Goal: Task Accomplishment & Management: Complete application form

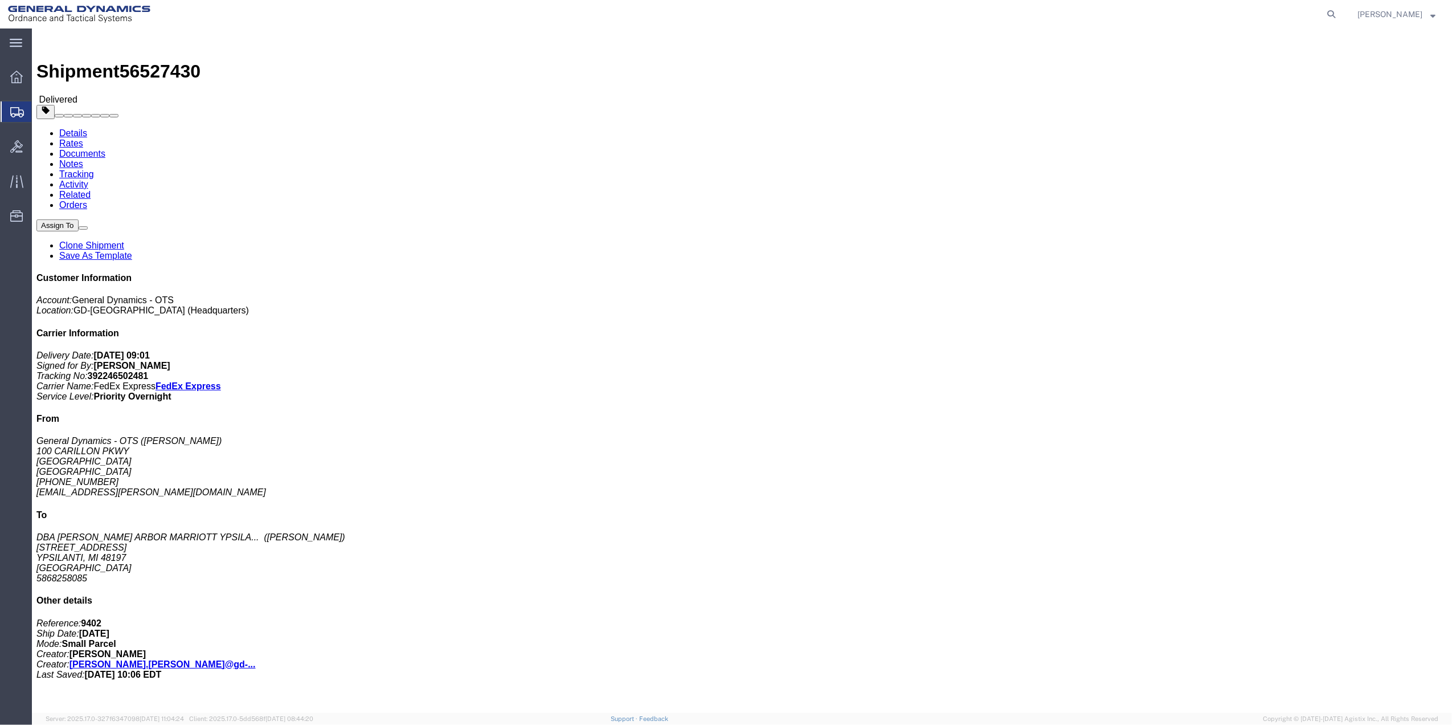
click at [0, 0] on span "Create Shipment" at bounding box center [0, 0] width 0 height 0
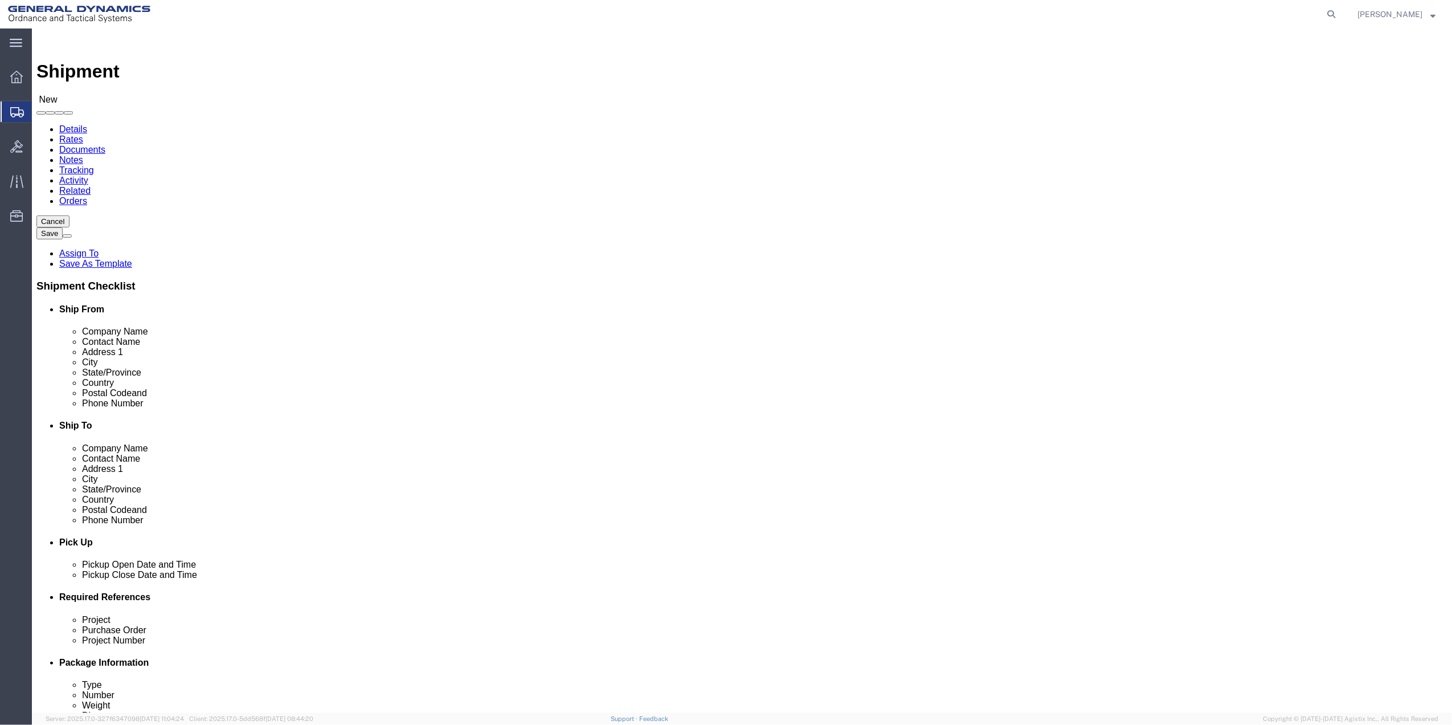
select select
click input "text"
type input "mail room"
click p "- General Dynamics - OTS - (MAIL ROOM) [STREET_ADDRESS] [GEOGRAPHIC_DATA], [GEO…"
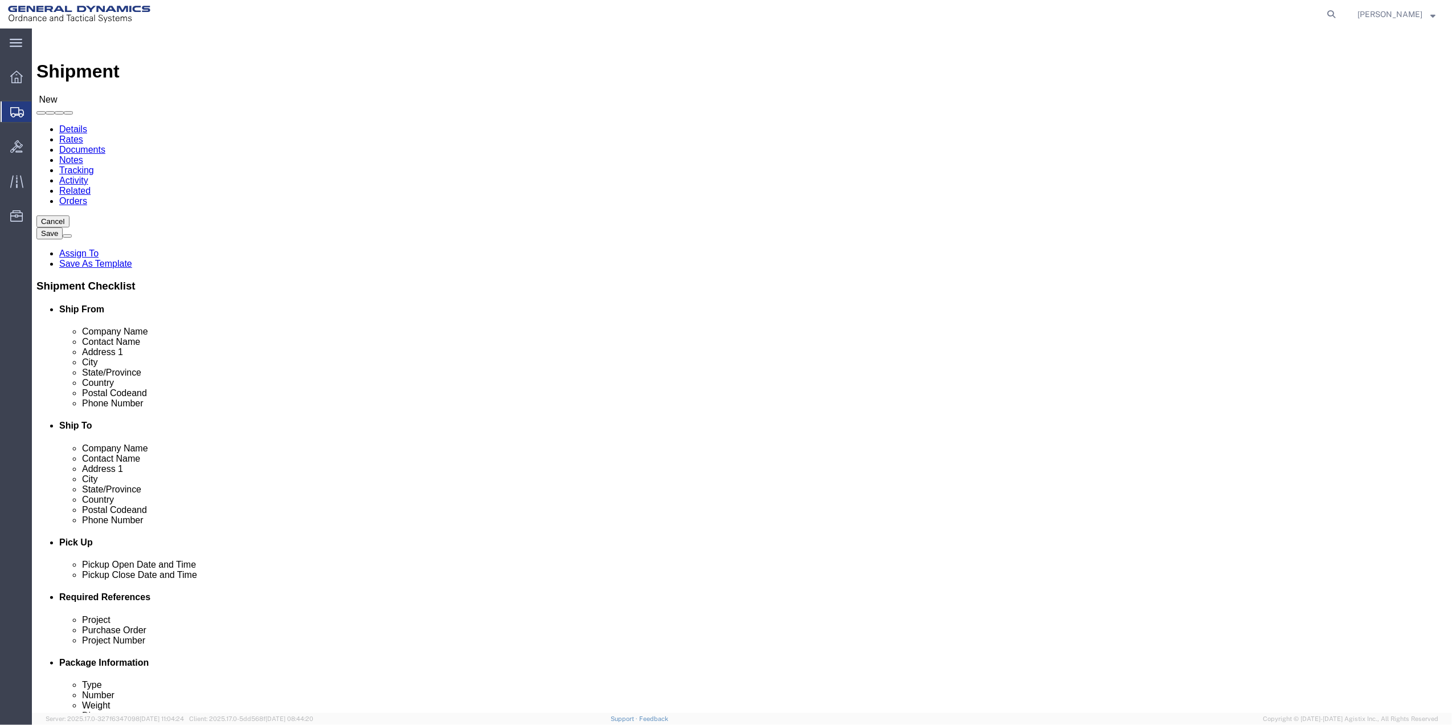
select select "FL"
type input "MAIL ROOM"
click input "text"
type input "[PERSON_NAME]"
click p "- [PERSON_NAME] - ([PERSON_NAME]) [STREET_ADDRESS]"
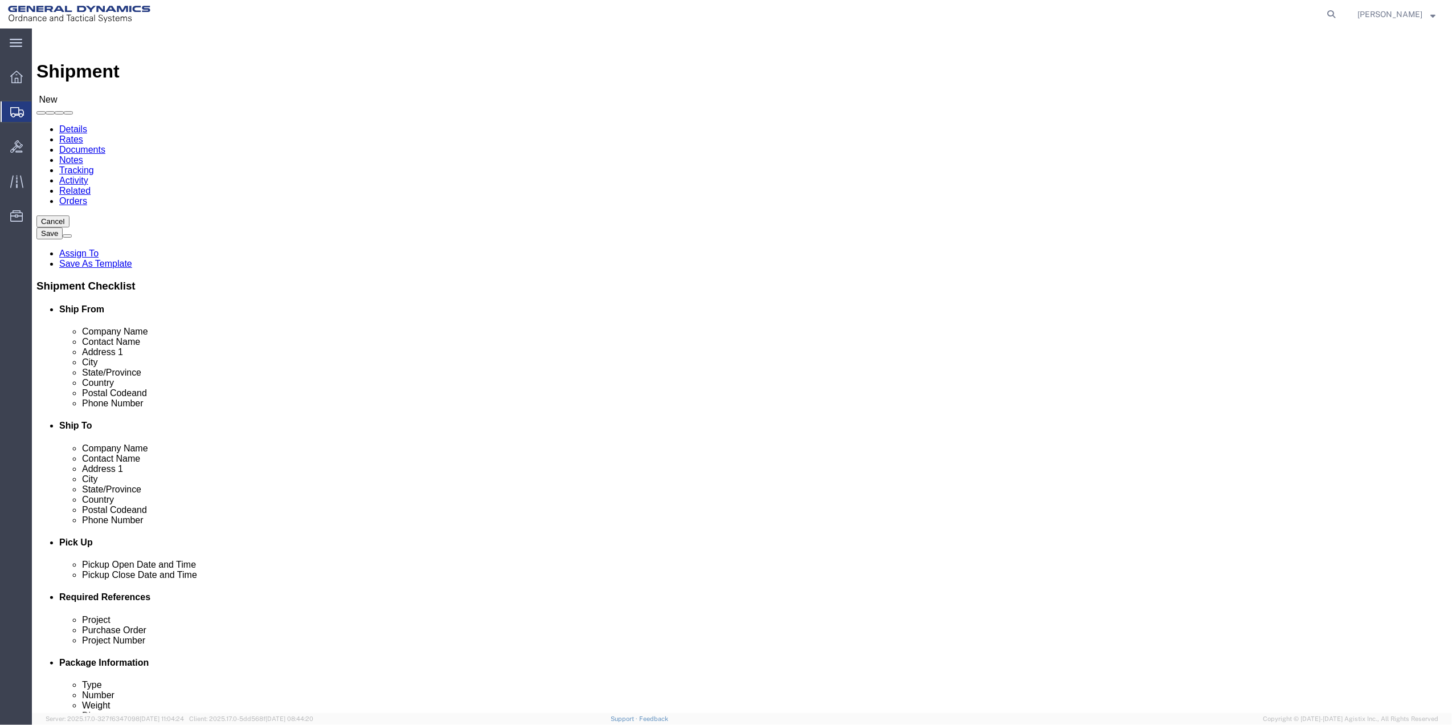
select select "VA"
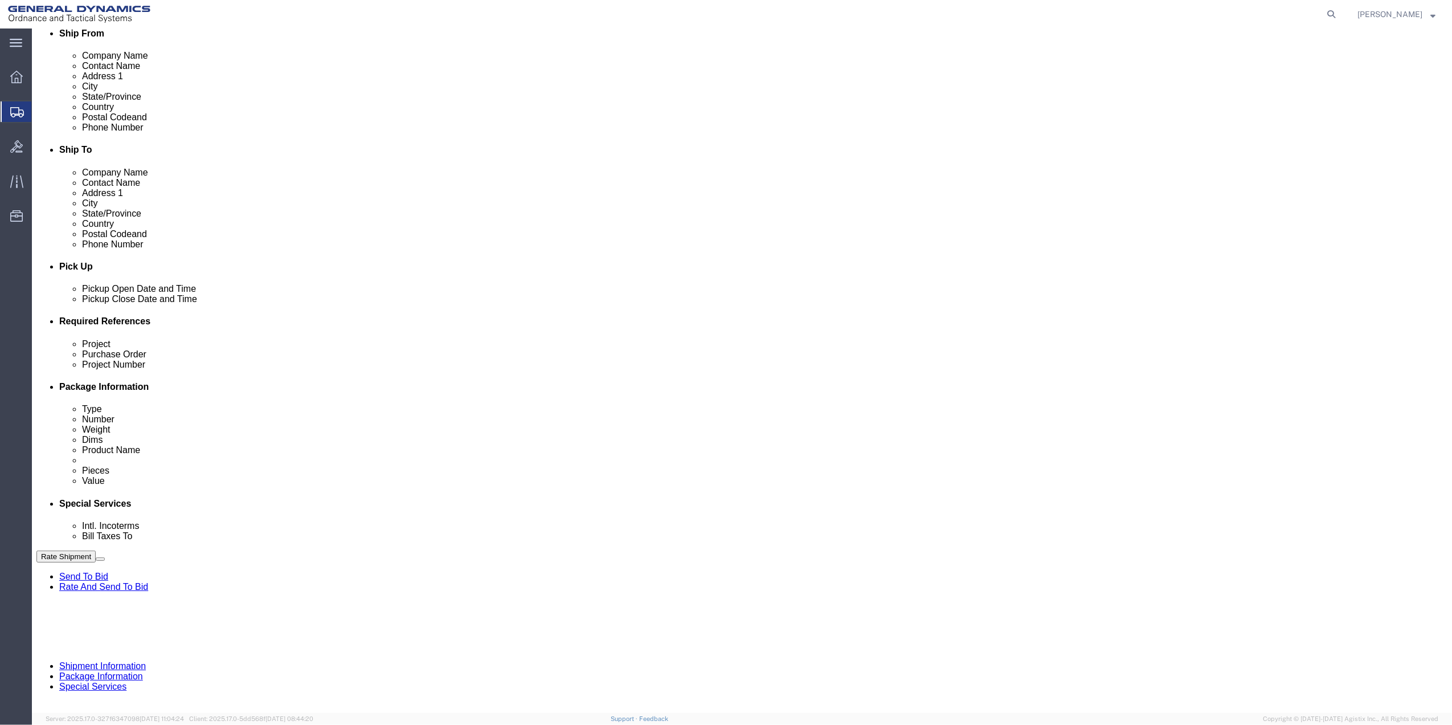
scroll to position [297, 0]
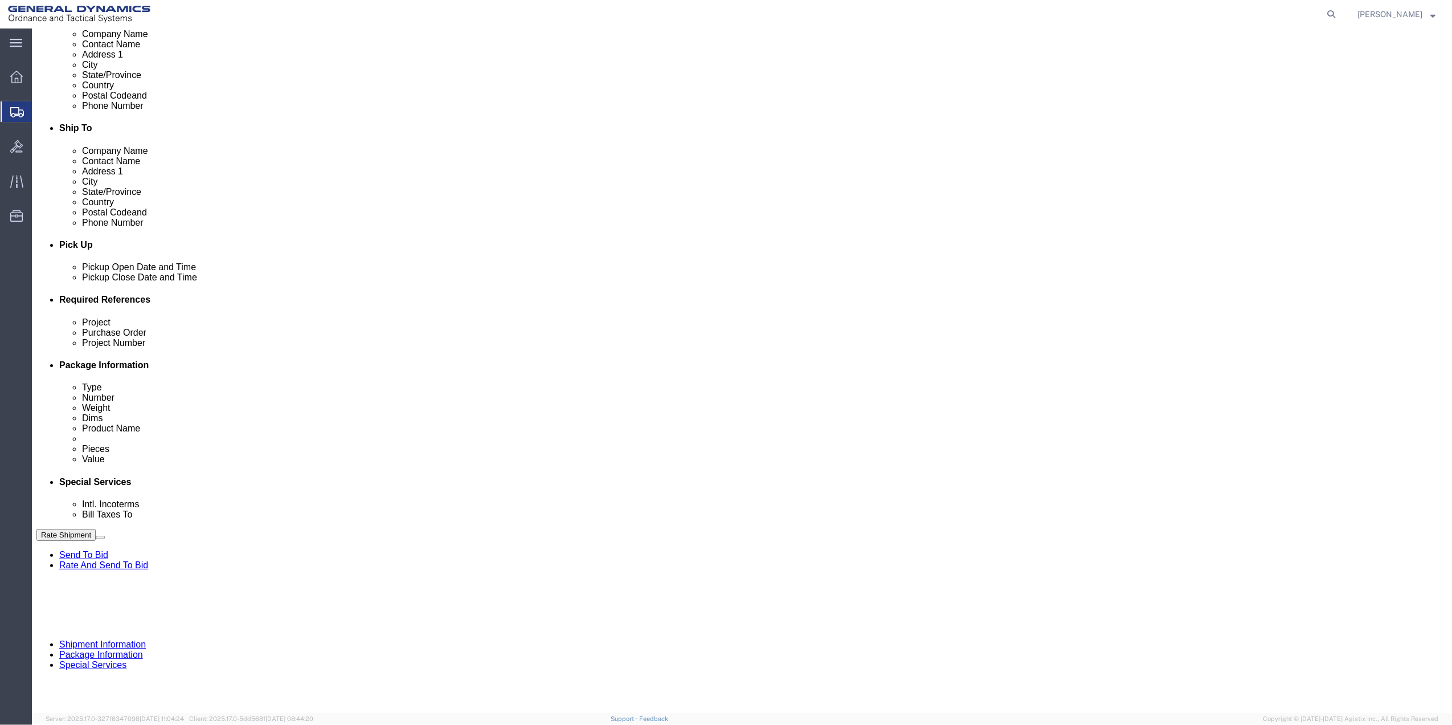
type input "[PERSON_NAME]"
click button "Add reference"
click input "text"
type input "10AFM"
click input "text"
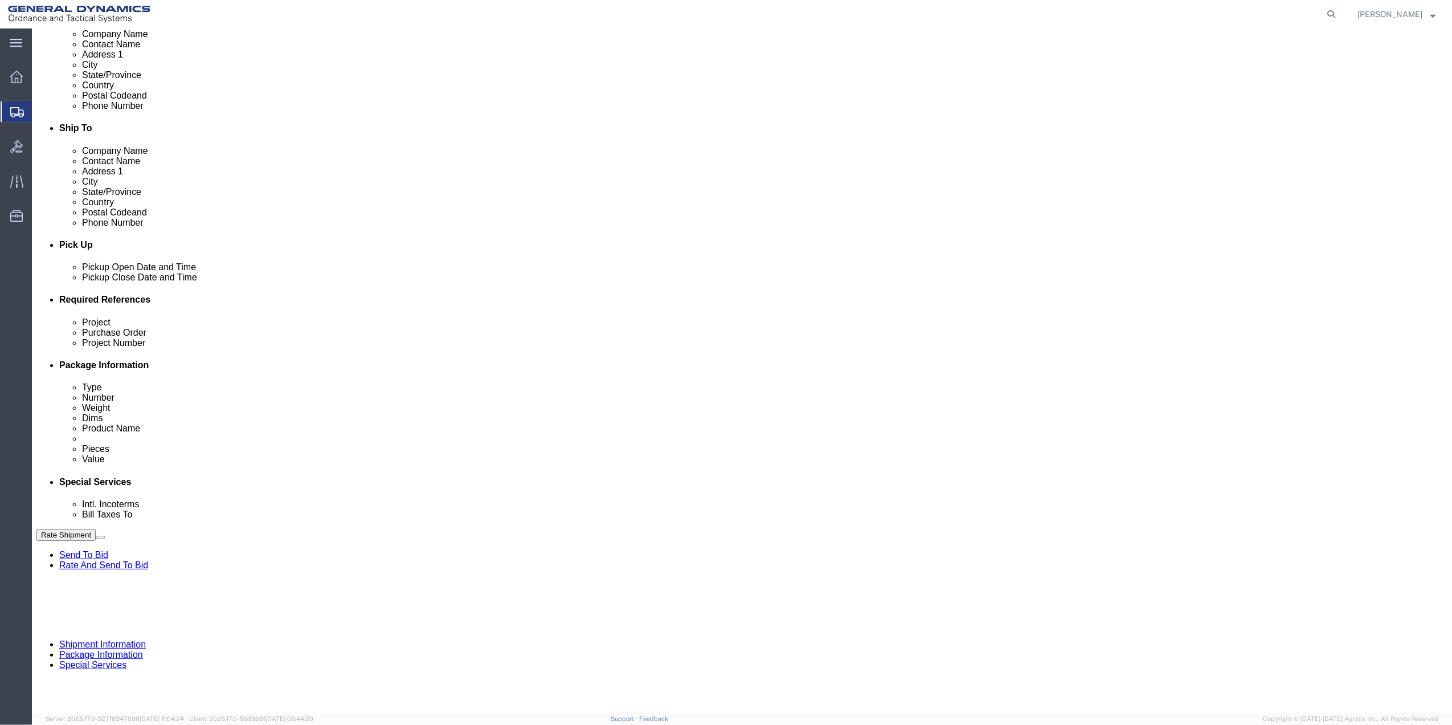
paste input "10AFM"
type input "10AFM"
click input "text"
paste input "10AFM"
type input "10AFM"
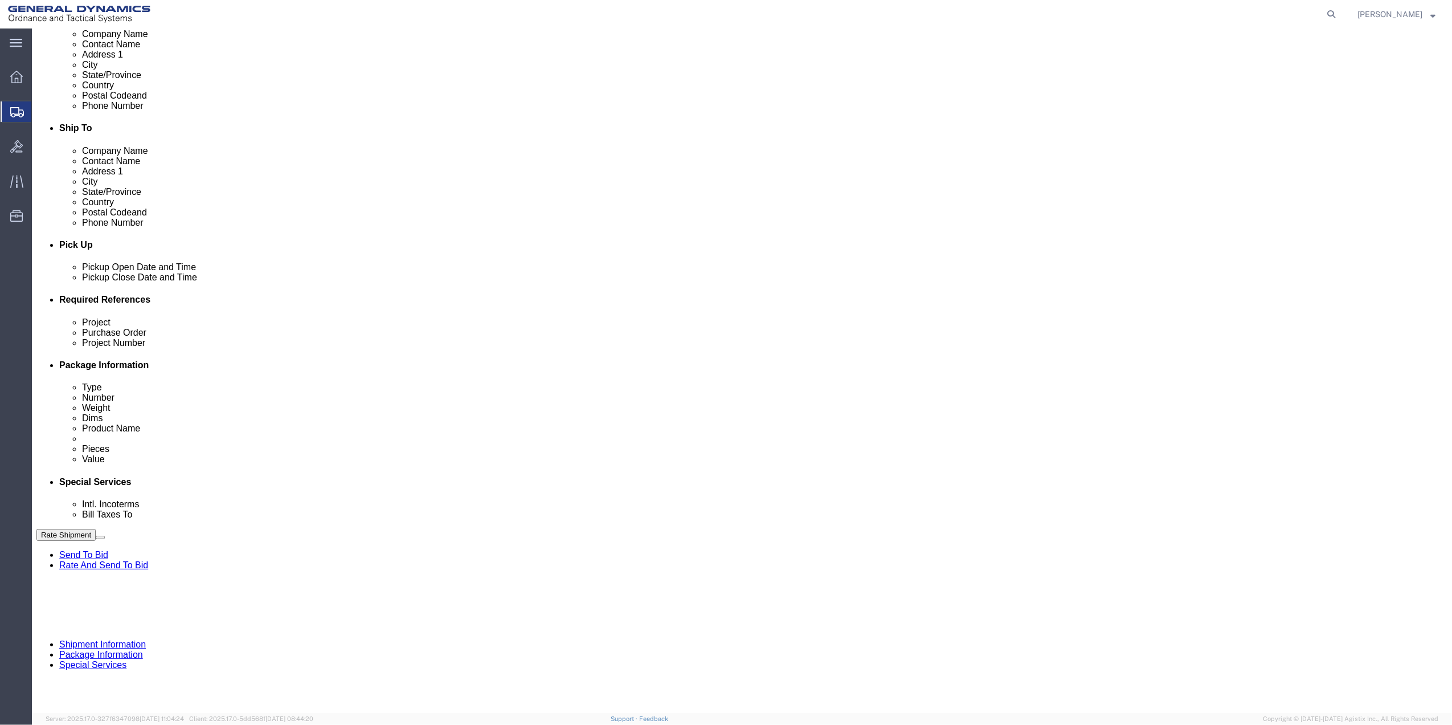
drag, startPoint x: 271, startPoint y: 424, endPoint x: 218, endPoint y: 428, distance: 53.7
click input "text"
paste input "10AFM"
type input "10AFM"
click select "Select Account Type Activity ID Airline Appointment Number ASN Batch Request # …"
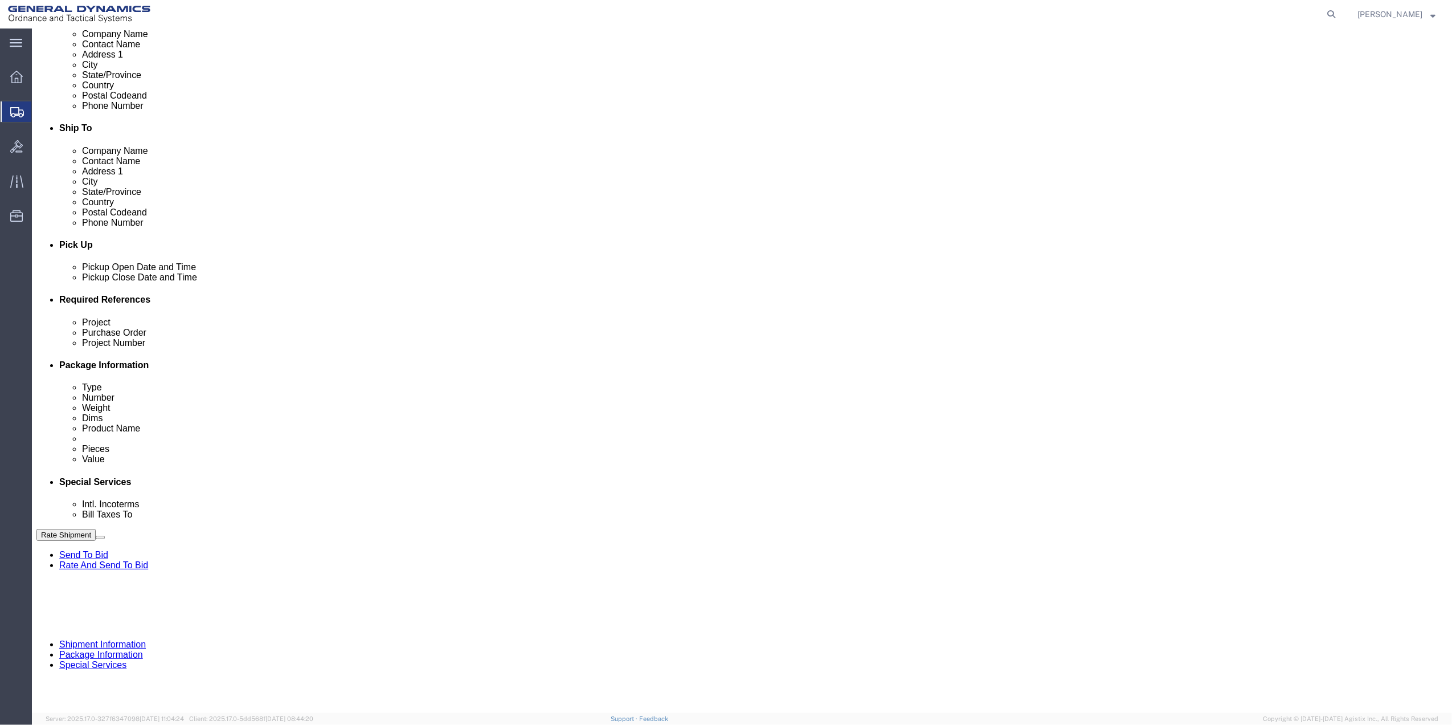
select select "DEPT"
click select "Select Account Type Activity ID Airline Appointment Number ASN Batch Request # …"
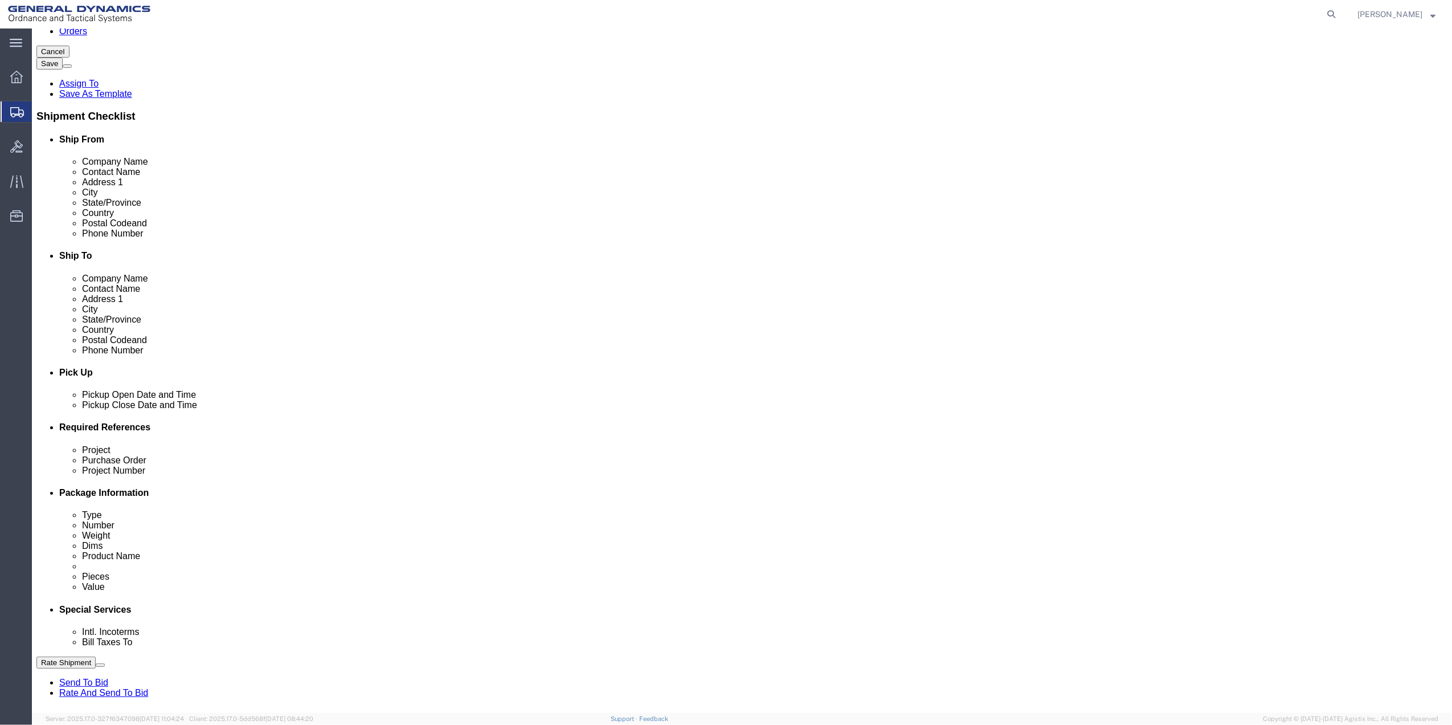
scroll to position [0, 0]
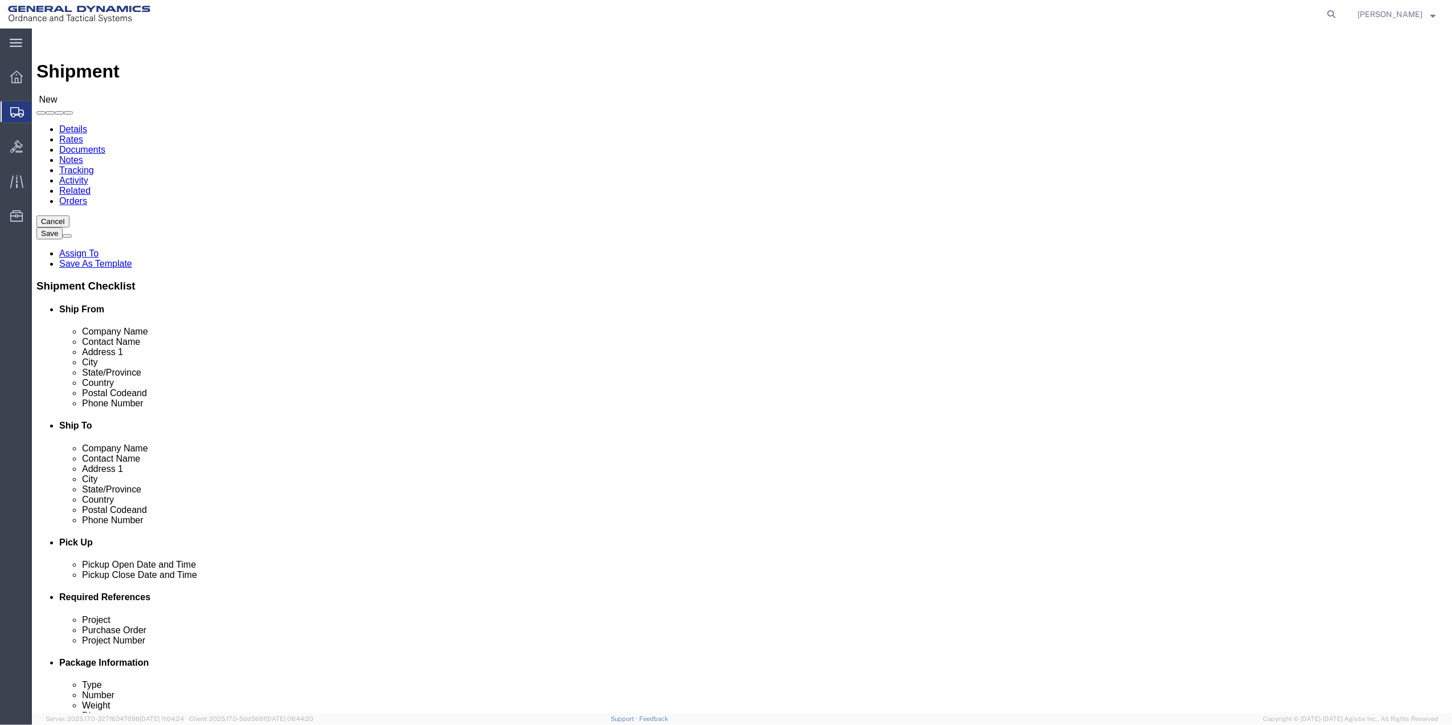
click link "Package Information"
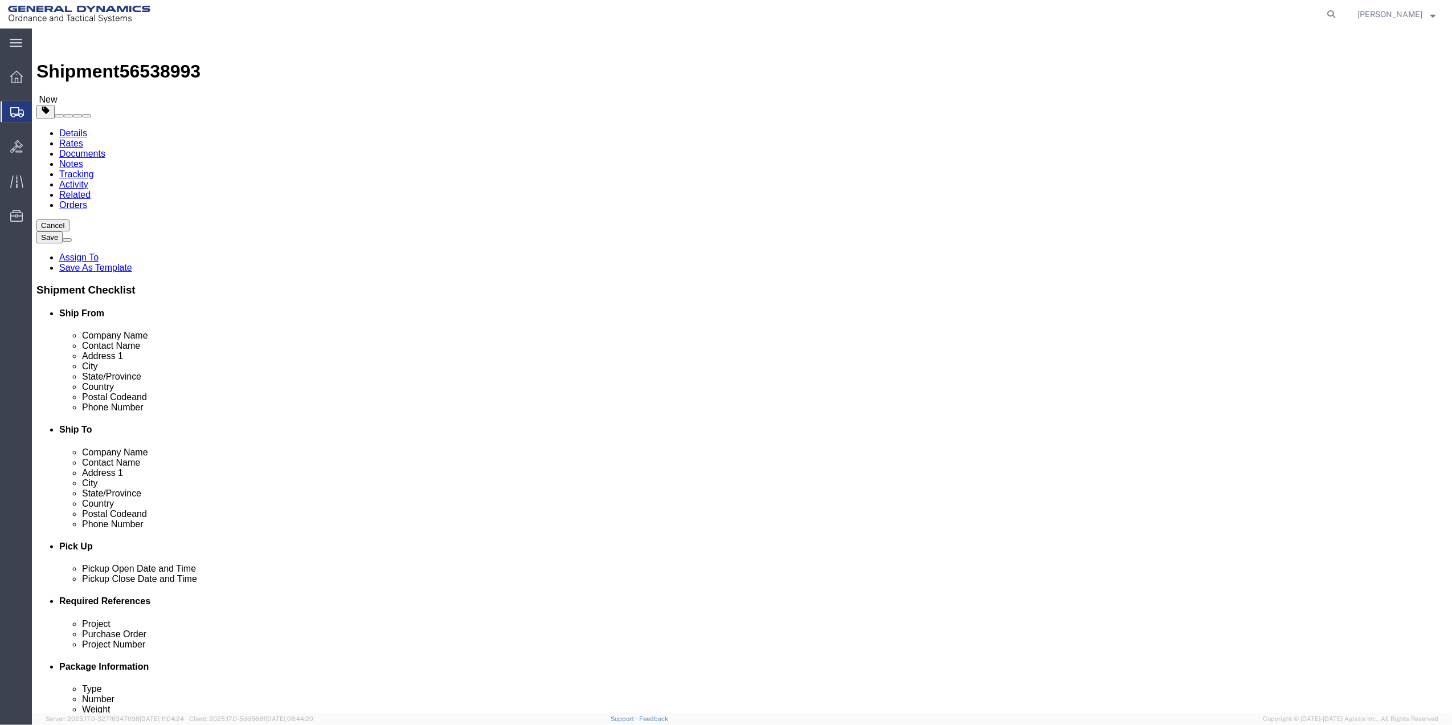
click select "Select Bale(s) Basket(s) Bolt(s) Bottle(s) Buckets Bulk Bundle(s) Can(s) Cardbo…"
select select "MBX"
click select "Select Bale(s) Basket(s) Bolt(s) Bottle(s) Buckets Bulk Bundle(s) Can(s) Cardbo…"
type input "13.00"
type input "11.50"
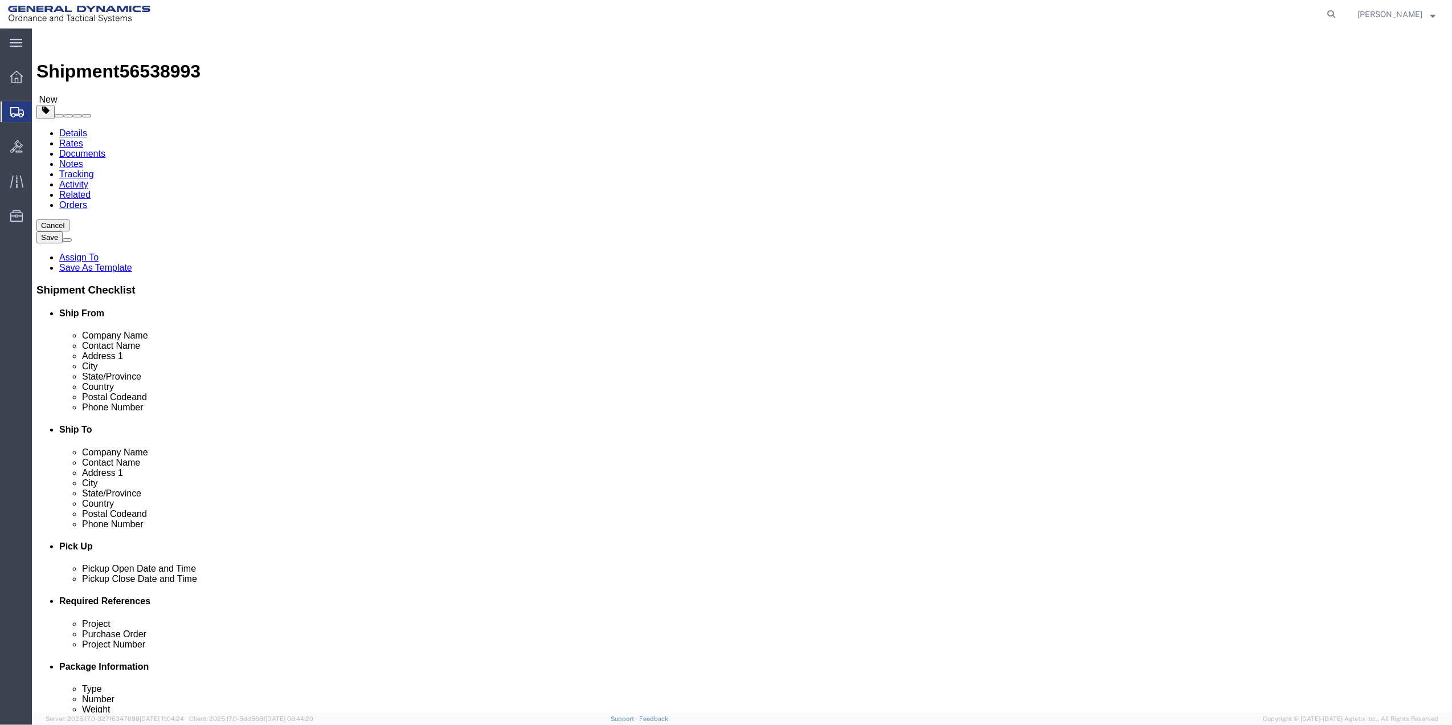
type input "2.50"
drag, startPoint x: 248, startPoint y: 264, endPoint x: 158, endPoint y: 269, distance: 90.1
click div "Weight 0.00 Select kgs lbs Ship. t°"
click label "Weight"
click input "0.00"
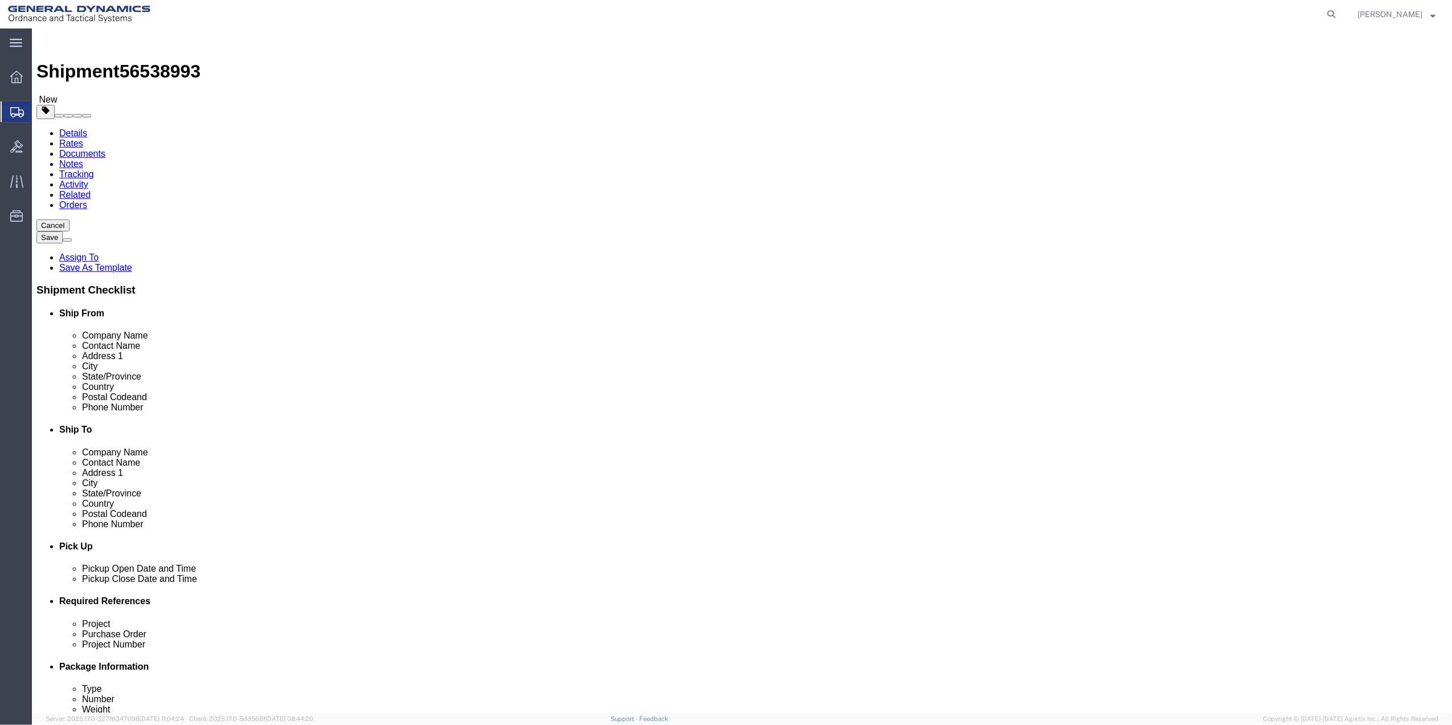
click input "0.00"
type input "3"
click link "Add Content"
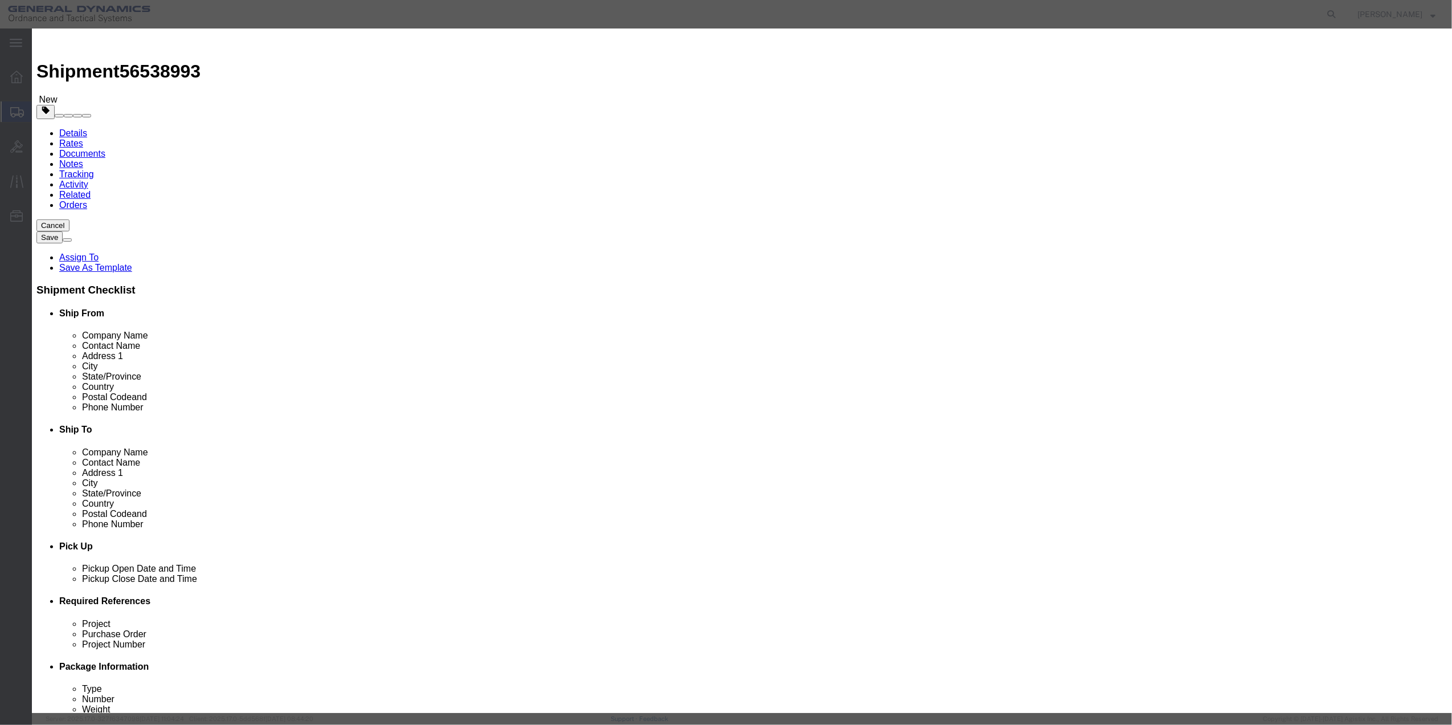
click input "text"
type input "PAPER"
type input "100"
select select "US"
click input "0"
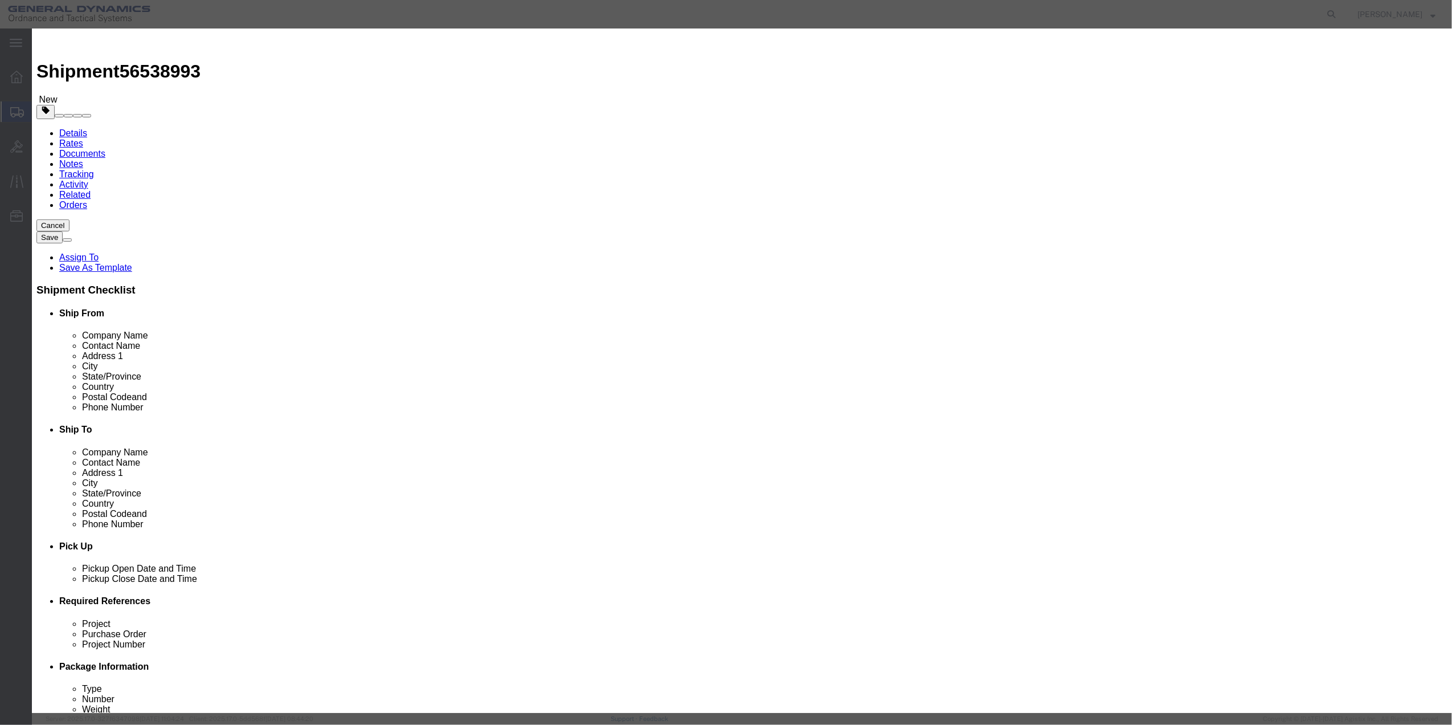
type input "01"
drag, startPoint x: 525, startPoint y: 153, endPoint x: 528, endPoint y: 159, distance: 6.7
click select "Select 50 55 60 65 70 85 92.5 100 125 175 250 300 400"
select select "70"
click select "Select 50 55 60 65 70 85 92.5 100 125 175 250 300 400"
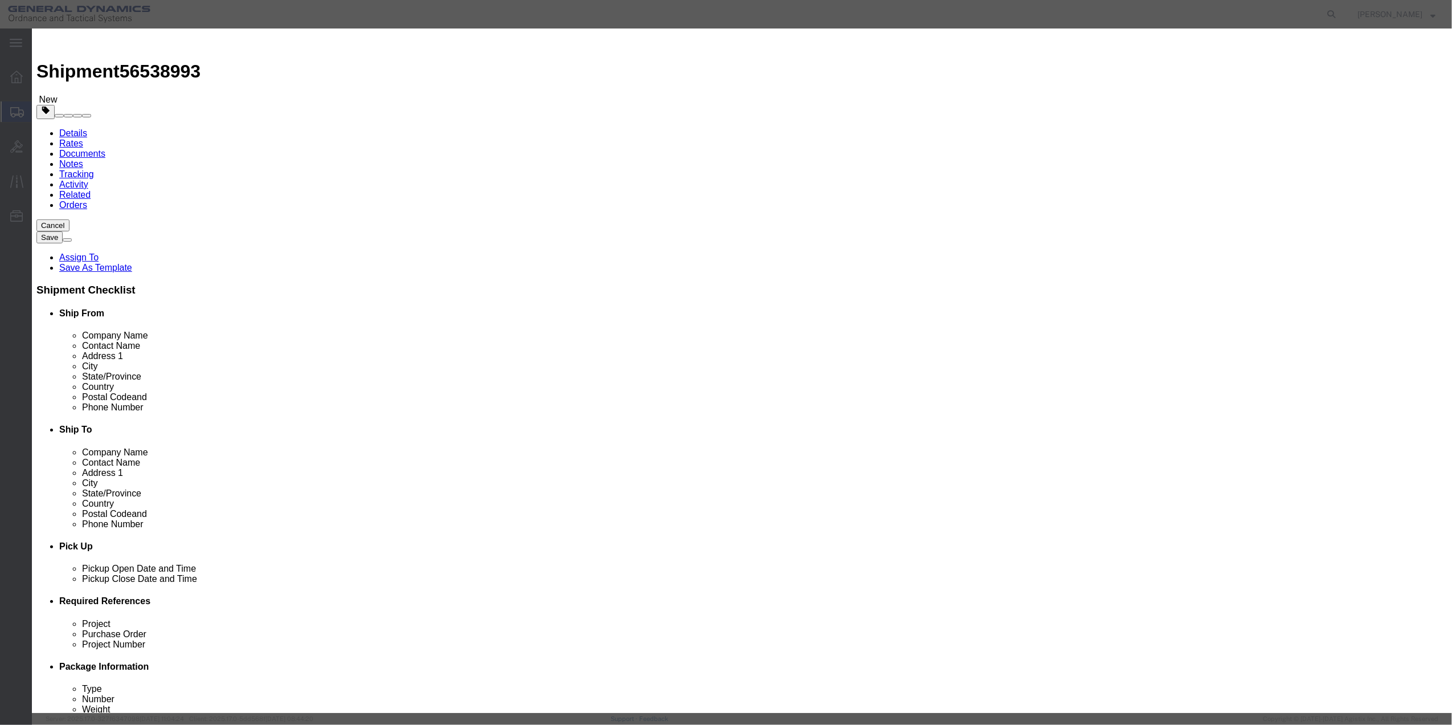
click button "Save & Close"
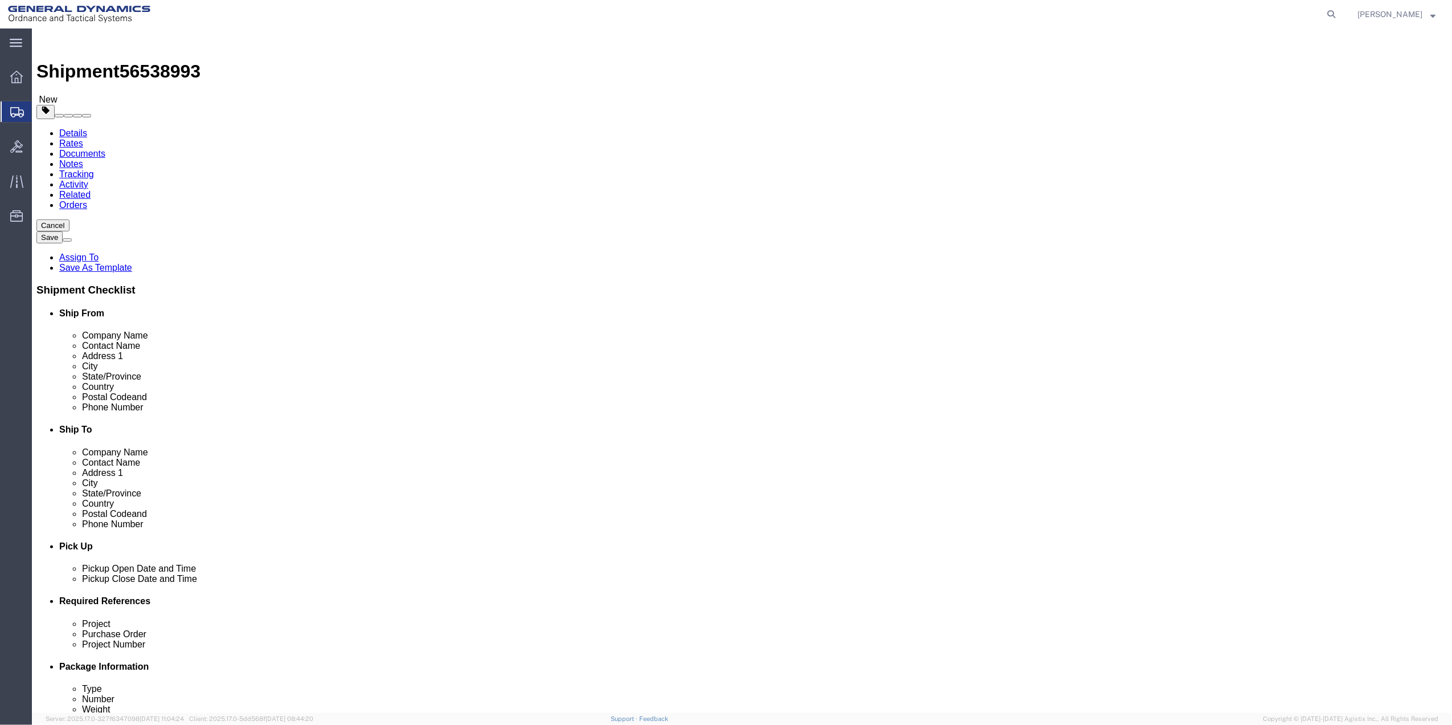
click link "Special Services"
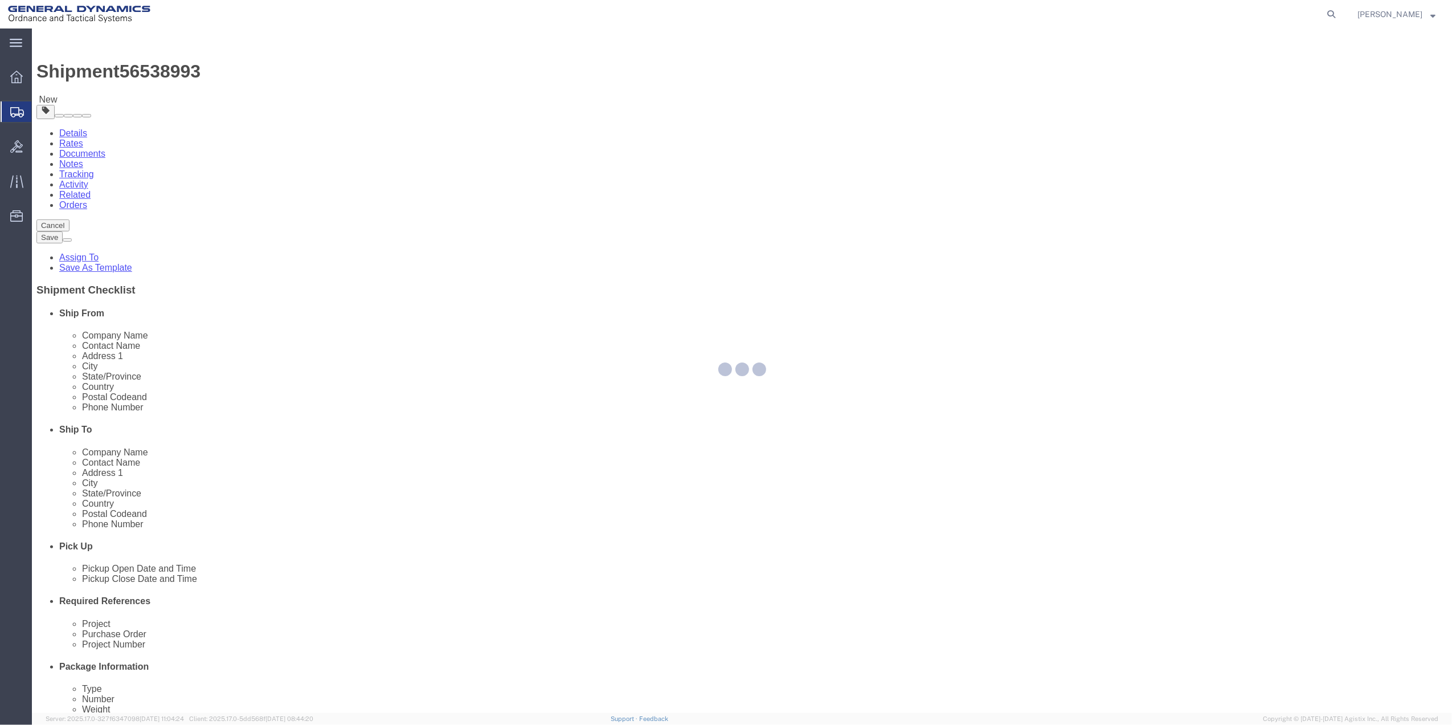
select select
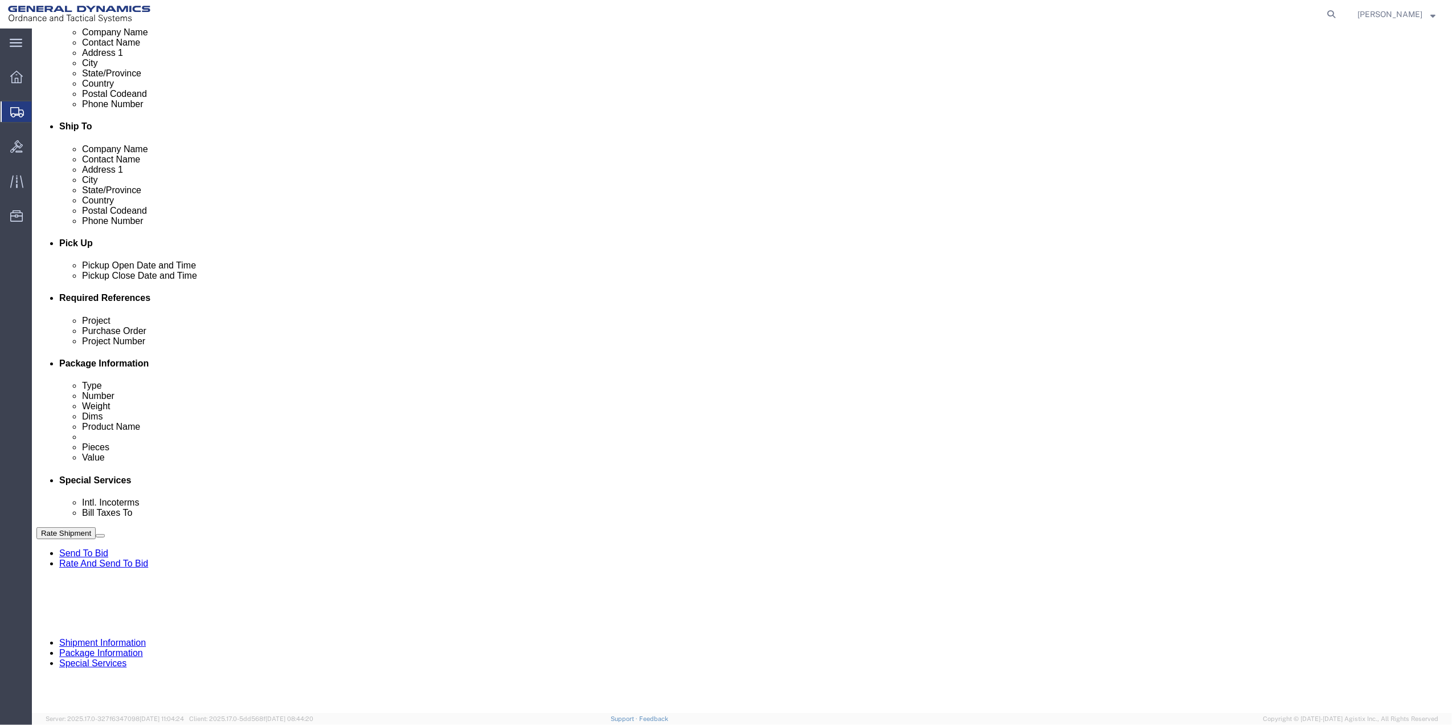
scroll to position [304, 0]
drag, startPoint x: 246, startPoint y: 359, endPoint x: 249, endPoint y: 366, distance: 7.4
click select "Select Buyer Cost Center Department Operations Number Order Number Sales Person"
select select "DEPARTMENT"
click select "Select Buyer Cost Center Department Operations Number Order Number Sales Person"
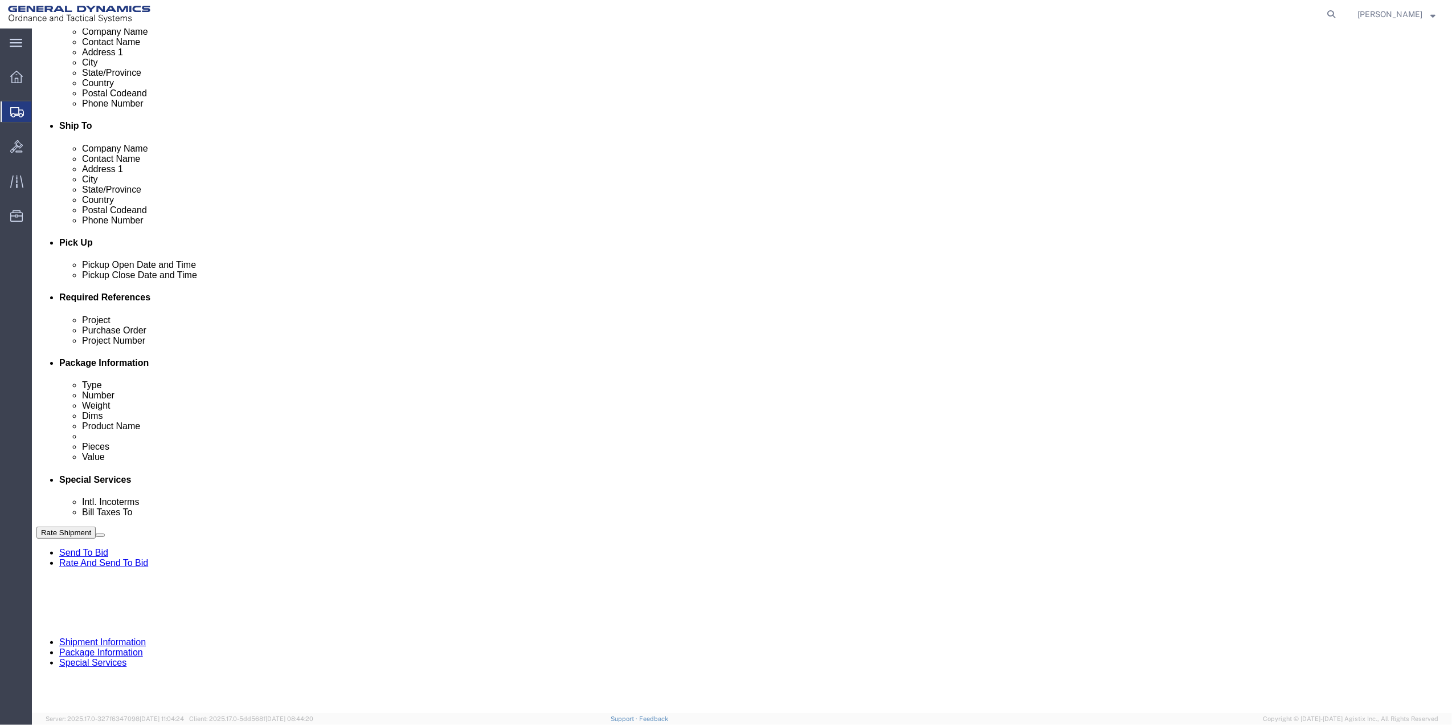
click select "Select [GEOGRAPHIC_DATA] [GEOGRAPHIC_DATA] [GEOGRAPHIC_DATA] [GEOGRAPHIC_DATA] …"
select select "1763983"
click select "Select [GEOGRAPHIC_DATA] [GEOGRAPHIC_DATA] [GEOGRAPHIC_DATA] [GEOGRAPHIC_DATA] …"
click select "Select 10AFM 10GAG 10GAH 10GFL 10GFO 10GIE 10GIS 30MABS St [PERSON_NAME] Program"
select select "214681"
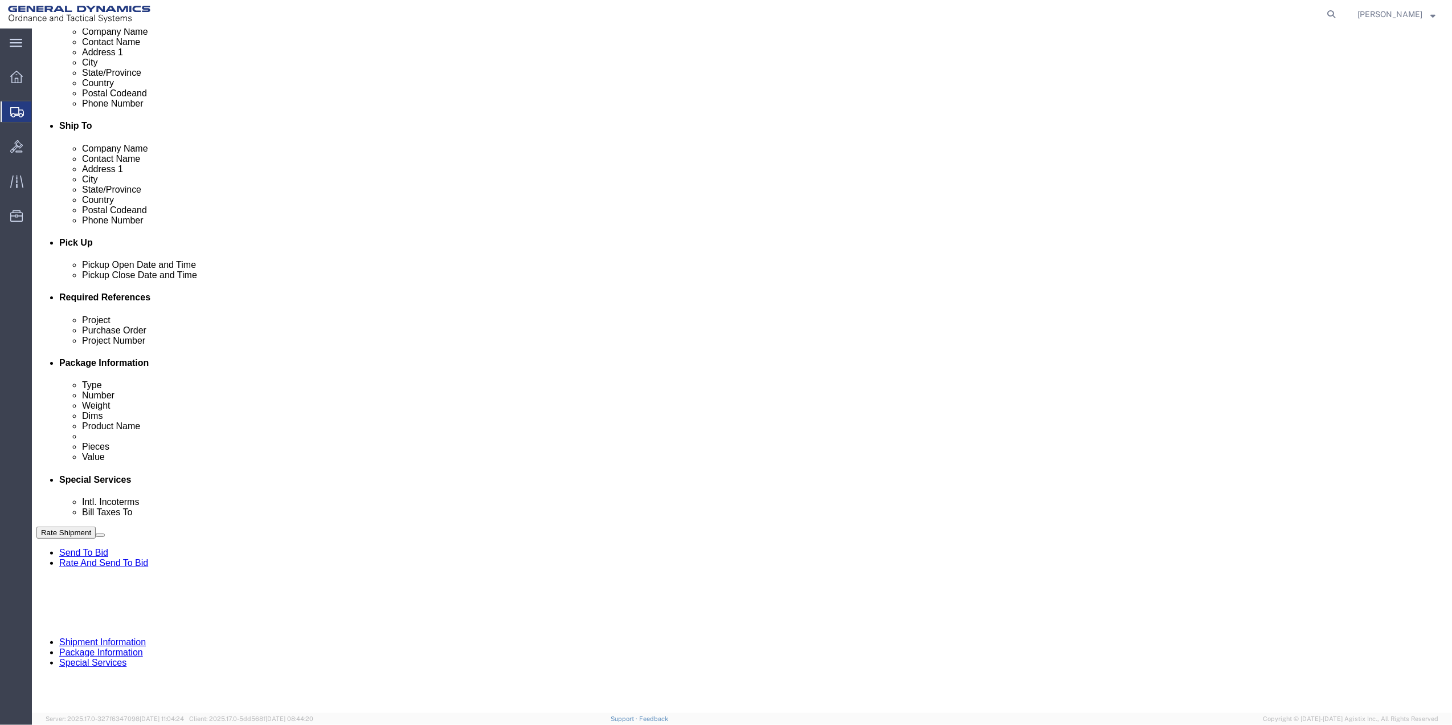
click select "Select 10AFM 10GAG 10GAH 10GFL 10GFO 10GIE 10GIS 30MABS St [PERSON_NAME] Program"
click input "General Dynamics OTS % Data2Logistics"
click p "- GEDOTS %DATA 2 LOGISTICS - (GEDOTS %DATA 2 LOGISTICS) [GEOGRAPHIC_DATA][PERSO…"
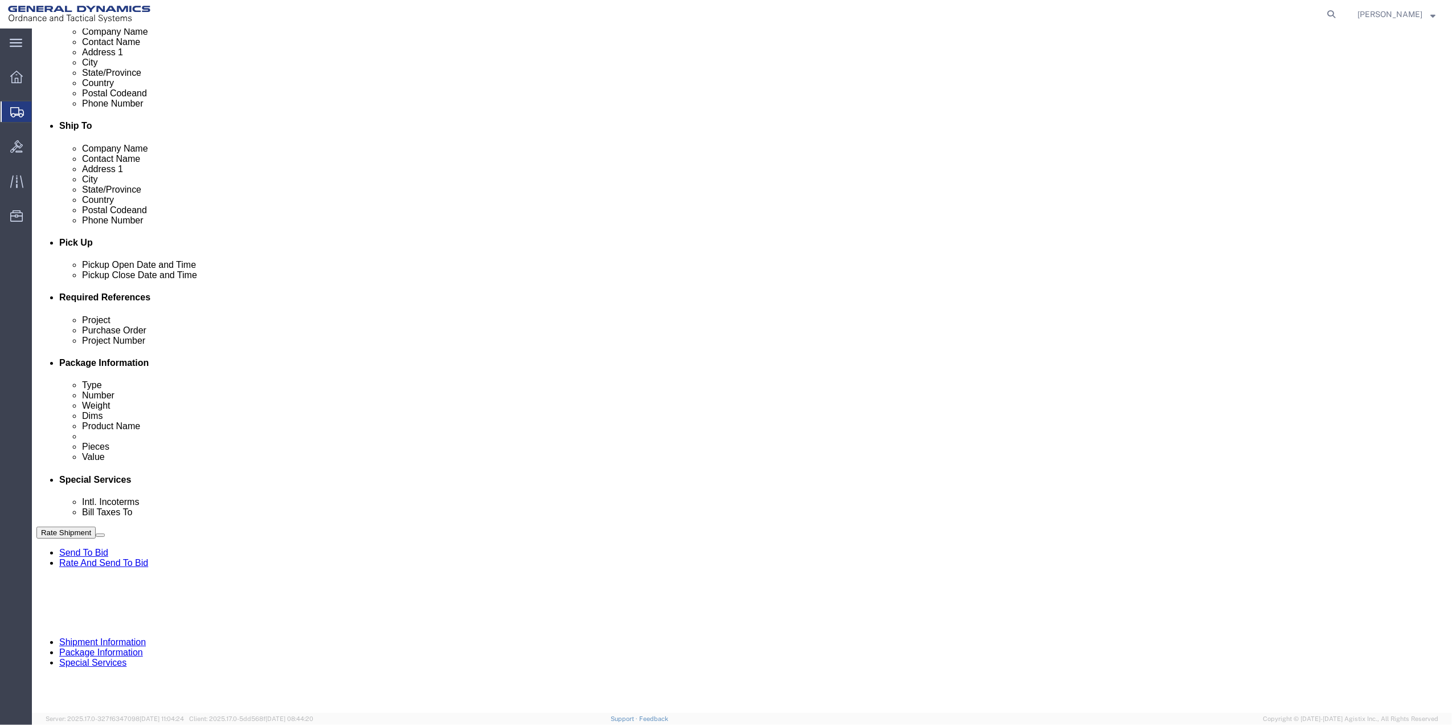
type input "GEDOTS %DATA 2 LOGISTICS"
type input "PO BOX 61050"
type input "GEDOTS %DATA 2 LOGISTICS"
type input "FORT [PERSON_NAME]"
type input "33906"
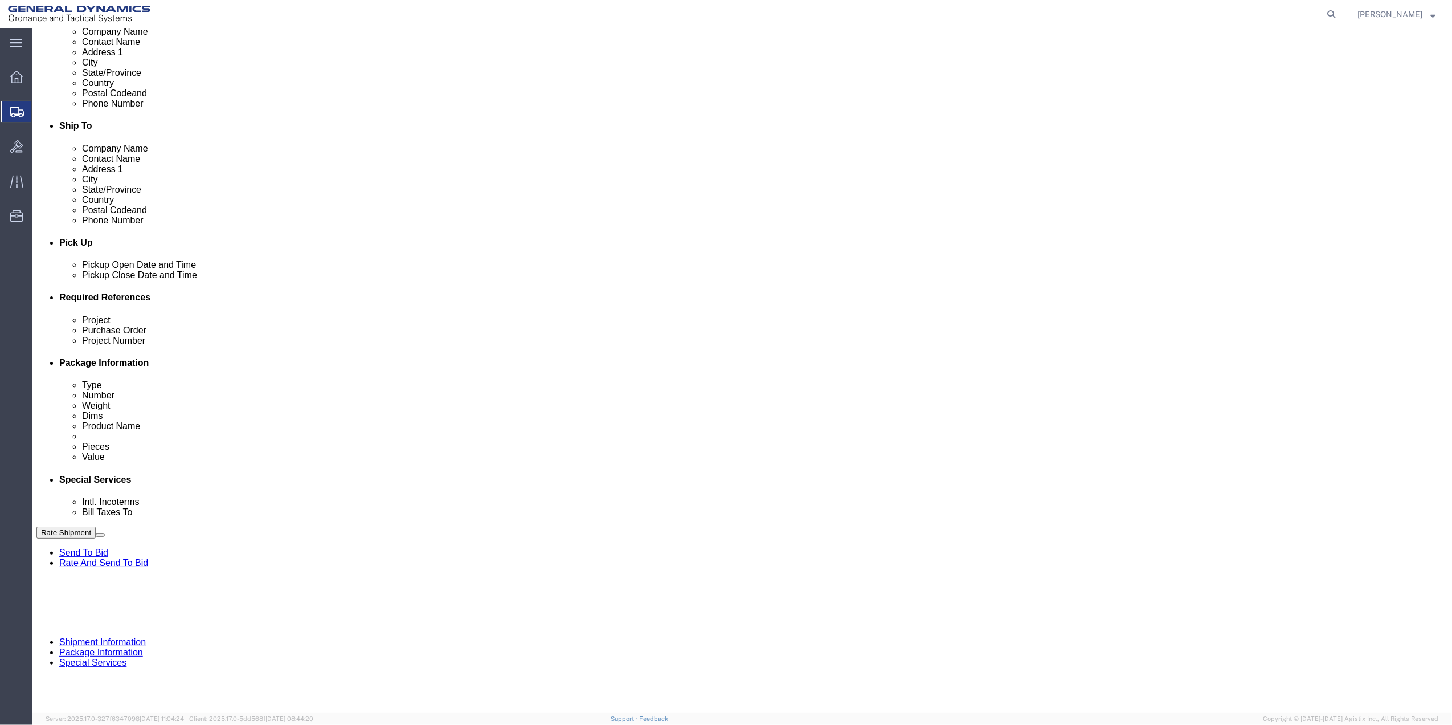
select select "FL"
type input "GEDOTS %DATA 2 LOGISTICS"
click button "Rate Shipment"
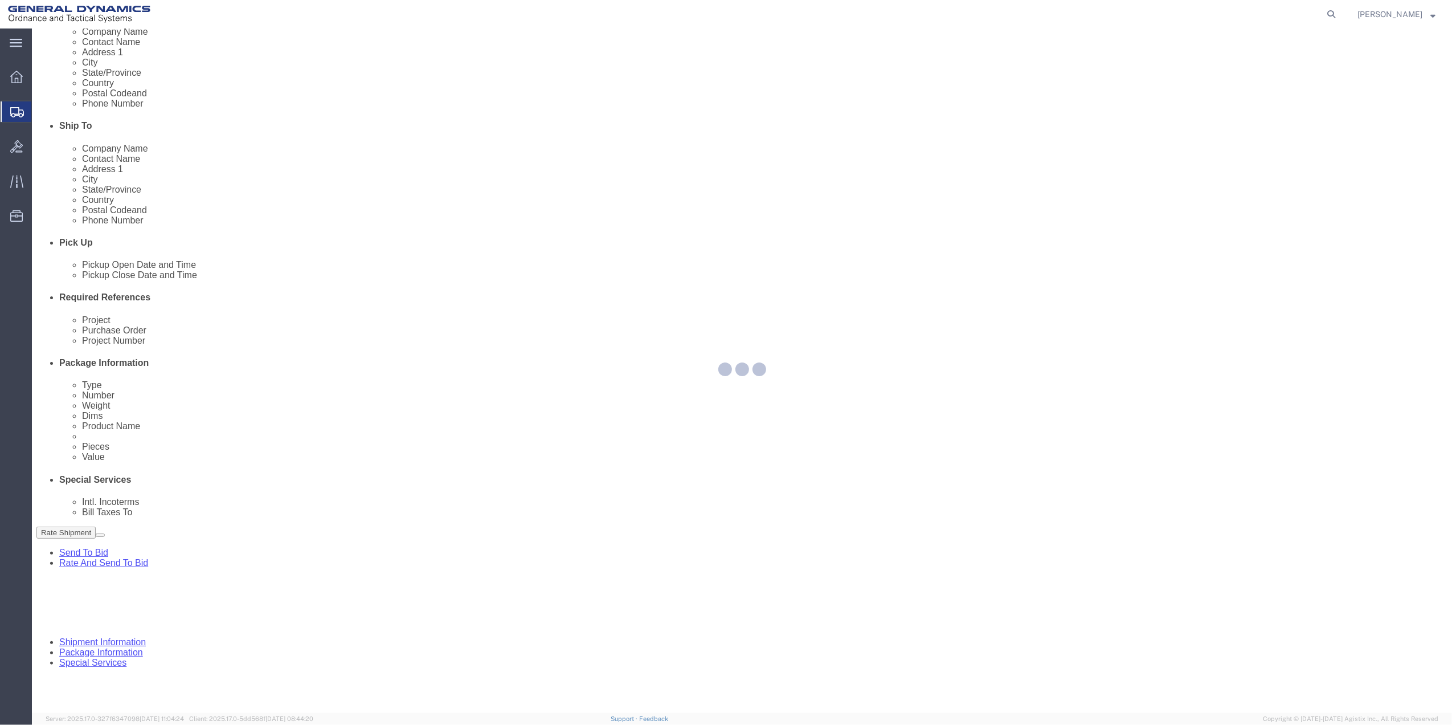
scroll to position [0, 0]
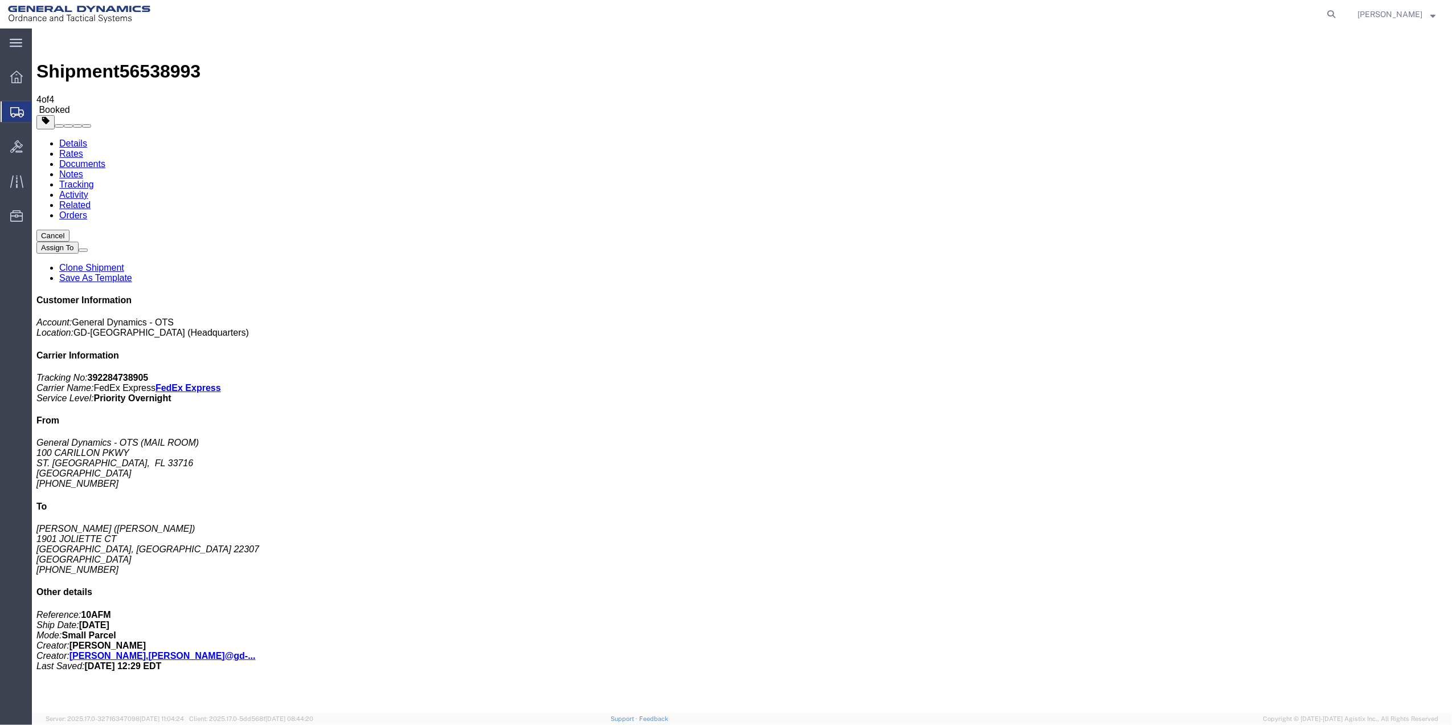
drag, startPoint x: 132, startPoint y: 224, endPoint x: 802, endPoint y: 295, distance: 673.7
